Goal: Information Seeking & Learning: Learn about a topic

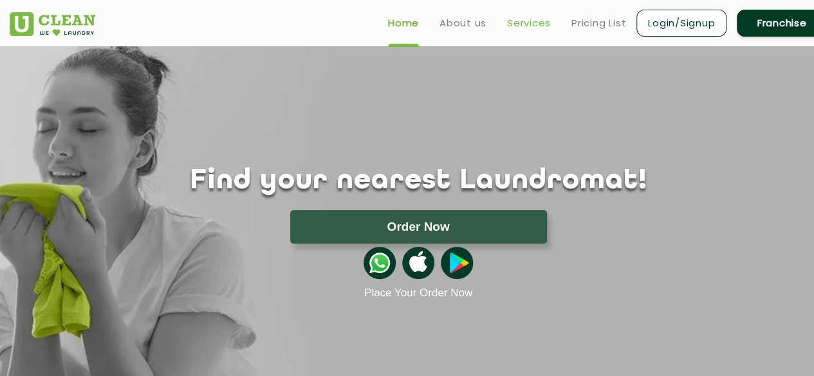
click at [507, 20] on link "Services" at bounding box center [529, 22] width 44 height 15
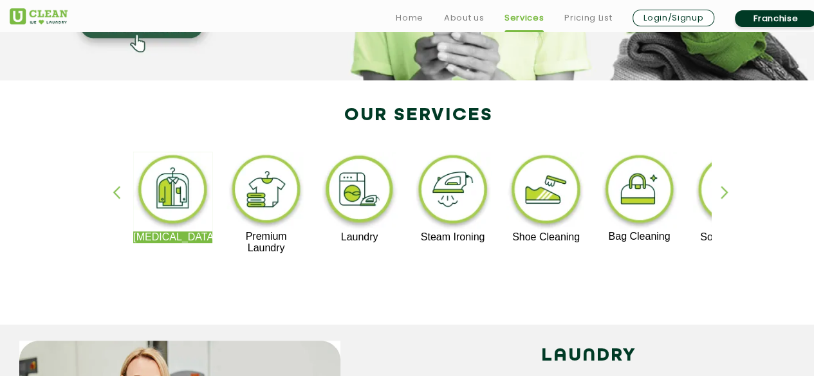
scroll to position [217, 0]
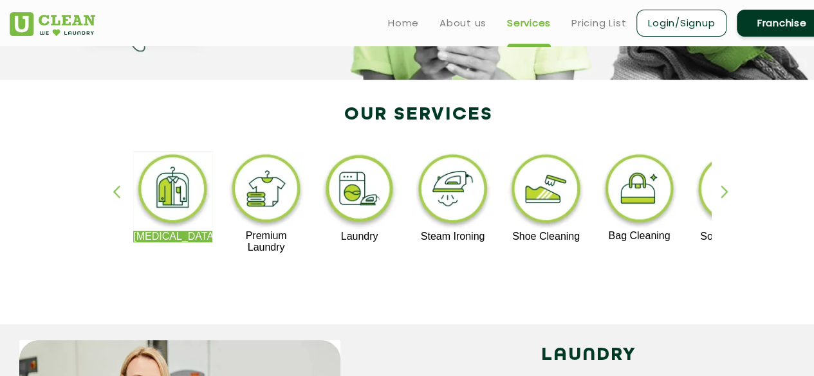
click at [723, 199] on div "button" at bounding box center [729, 202] width 19 height 35
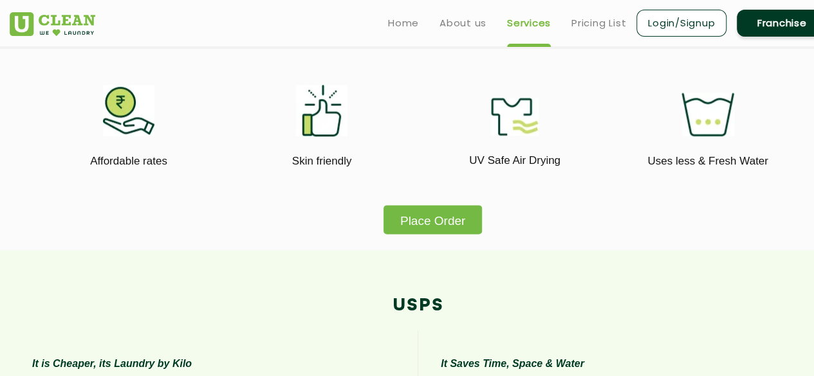
scroll to position [737, 0]
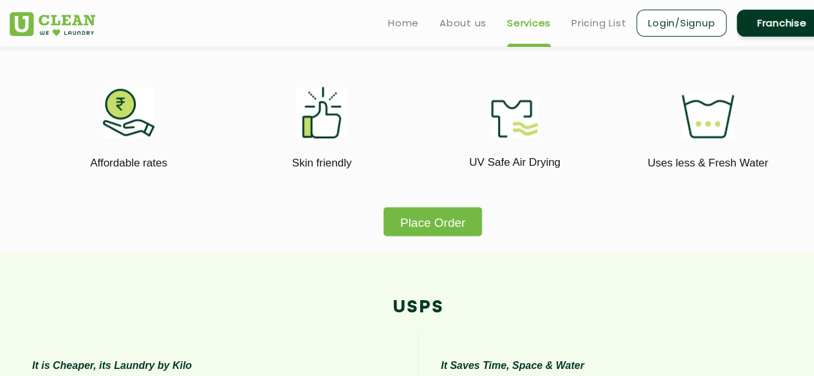
click at [455, 228] on button "Place Order" at bounding box center [432, 221] width 98 height 29
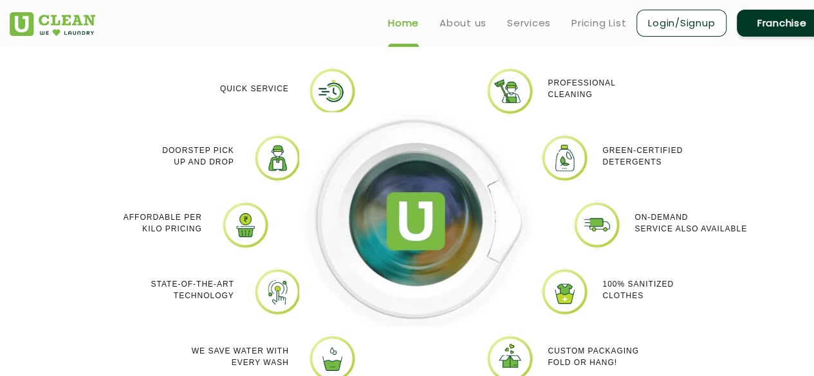
scroll to position [1113, 0]
click at [598, 21] on link "Pricing List" at bounding box center [598, 22] width 55 height 15
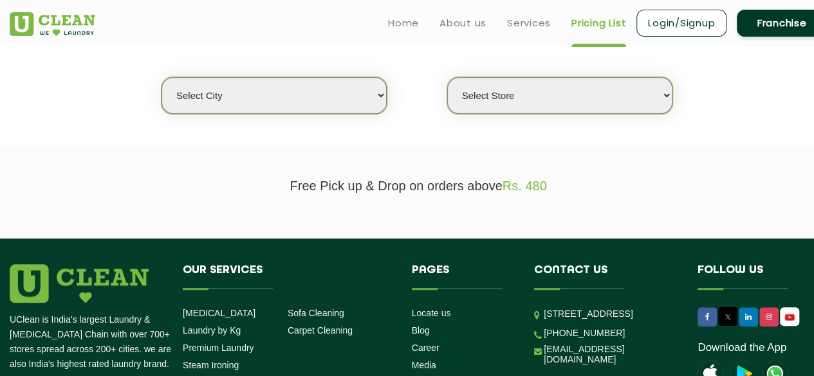
scroll to position [327, 0]
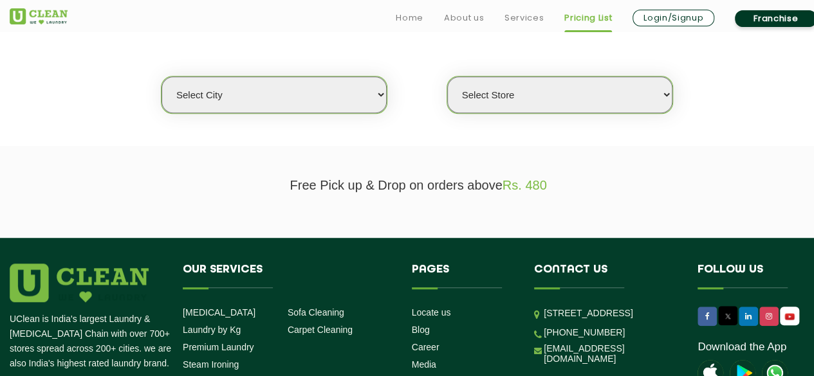
click at [309, 91] on select "Select city [GEOGRAPHIC_DATA] [GEOGRAPHIC_DATA] [GEOGRAPHIC_DATA] [GEOGRAPHIC_D…" at bounding box center [273, 95] width 225 height 37
select select "6"
click at [161, 77] on select "Select city [GEOGRAPHIC_DATA] [GEOGRAPHIC_DATA] [GEOGRAPHIC_DATA] [GEOGRAPHIC_D…" at bounding box center [273, 95] width 225 height 37
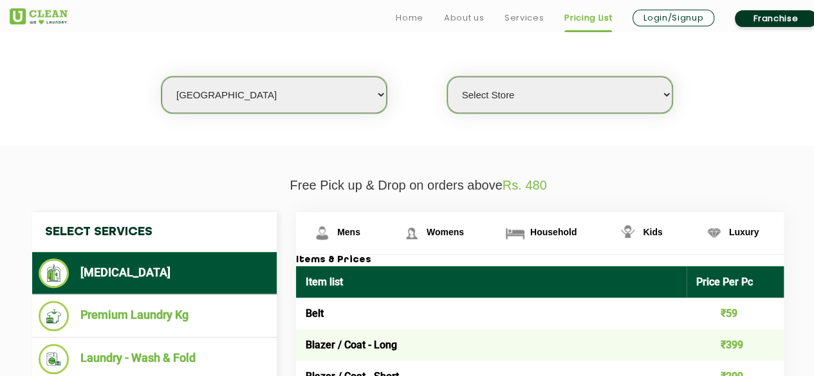
click at [569, 102] on select "Select Store [GEOGRAPHIC_DATA] [GEOGRAPHIC_DATA] UClean KR [GEOGRAPHIC_DATA] [G…" at bounding box center [559, 95] width 225 height 37
select select "493"
click at [447, 77] on select "Select Store [GEOGRAPHIC_DATA] [GEOGRAPHIC_DATA] UClean KR [GEOGRAPHIC_DATA] [G…" at bounding box center [559, 95] width 225 height 37
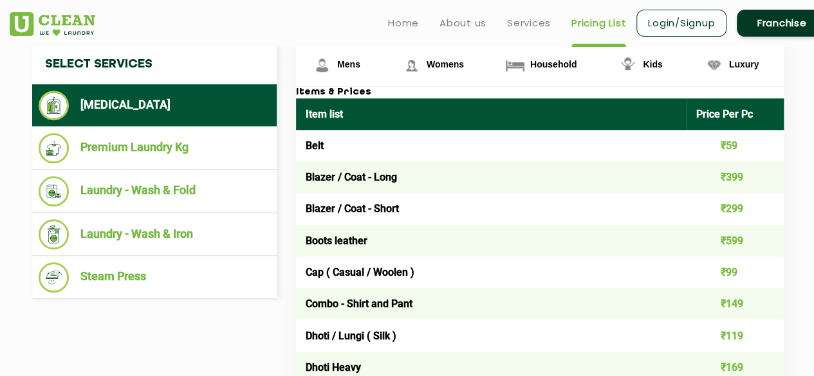
scroll to position [497, 0]
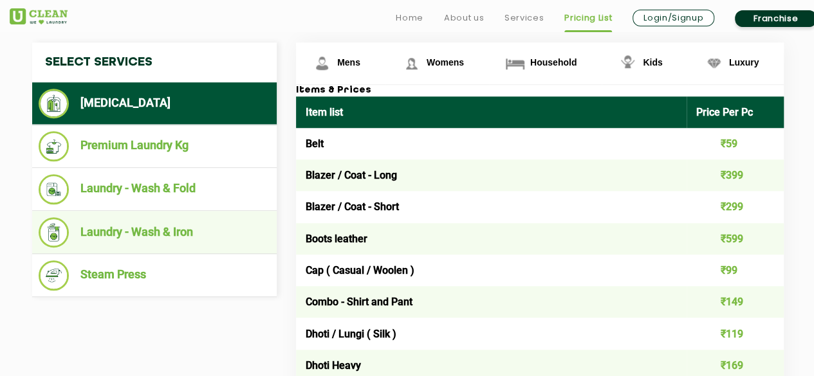
click at [156, 230] on li "Laundry - Wash & Iron" at bounding box center [155, 232] width 232 height 30
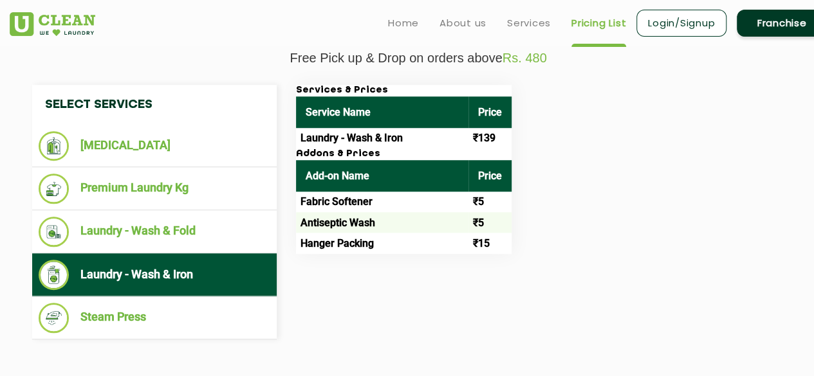
scroll to position [428, 0]
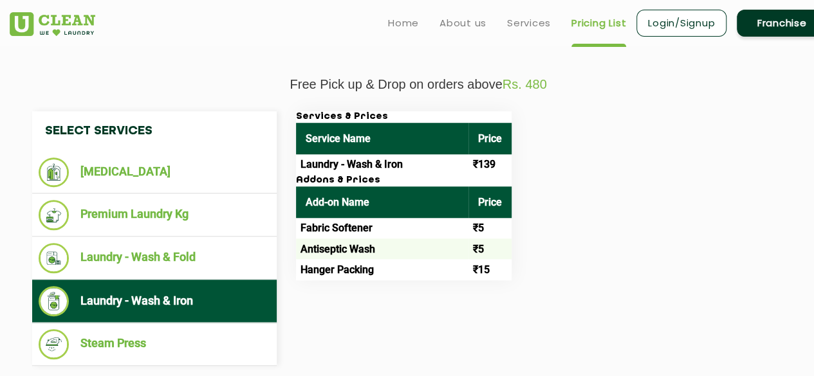
click at [482, 165] on td "₹139" at bounding box center [489, 164] width 43 height 21
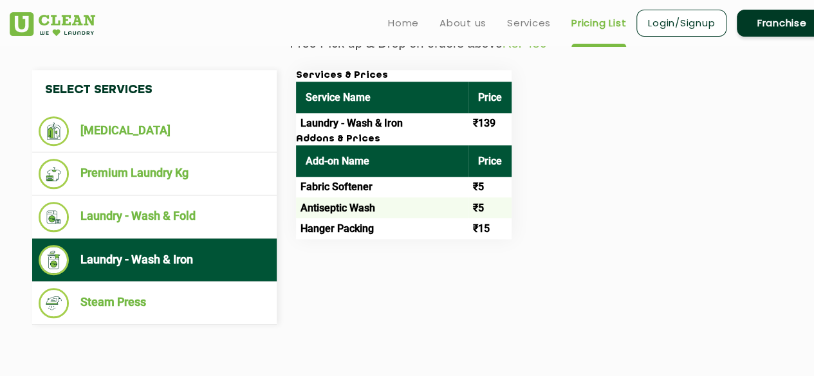
scroll to position [419, 0]
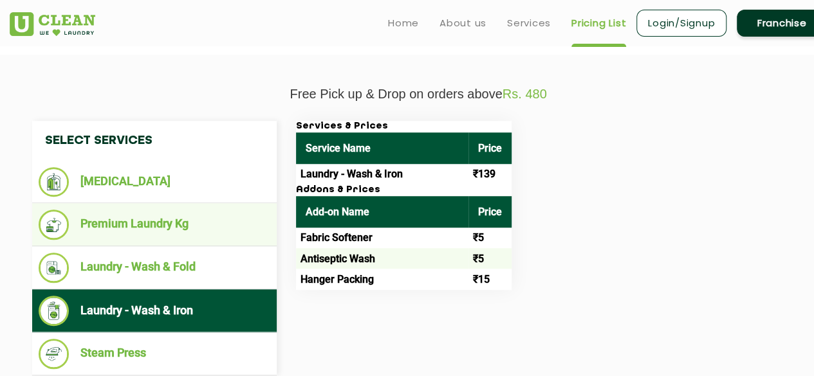
click at [114, 232] on li "Premium Laundry Kg" at bounding box center [155, 225] width 232 height 30
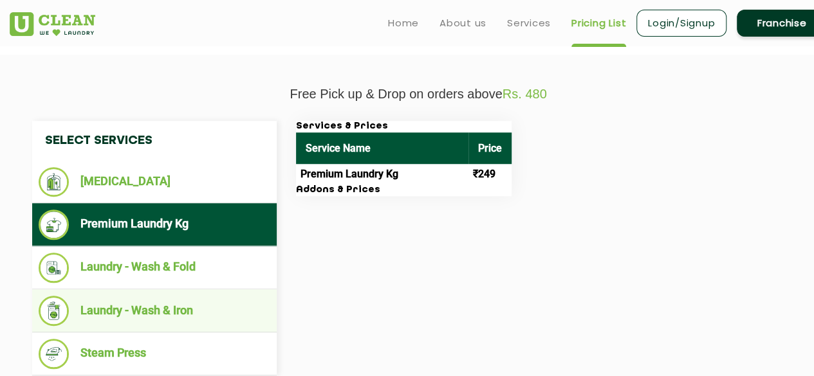
click at [176, 304] on li "Laundry - Wash & Iron" at bounding box center [155, 311] width 232 height 30
